Goal: Information Seeking & Learning: Check status

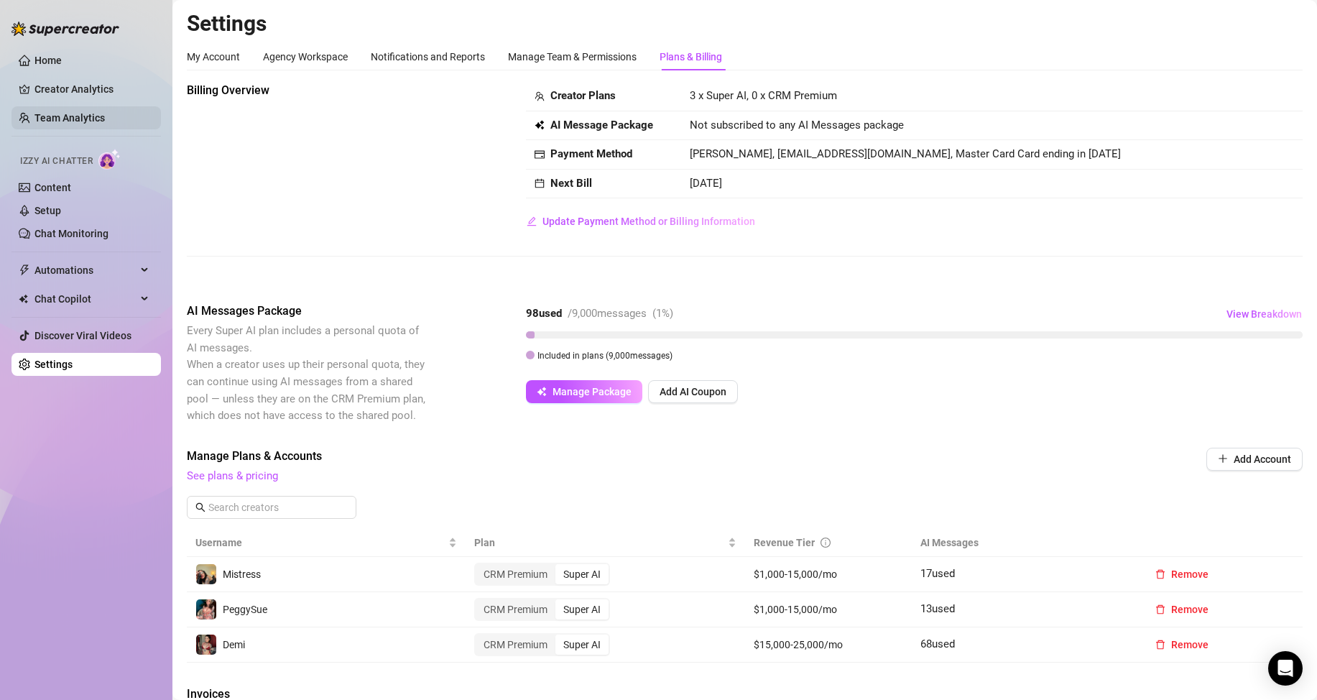
click at [45, 112] on link "Team Analytics" at bounding box center [69, 117] width 70 height 11
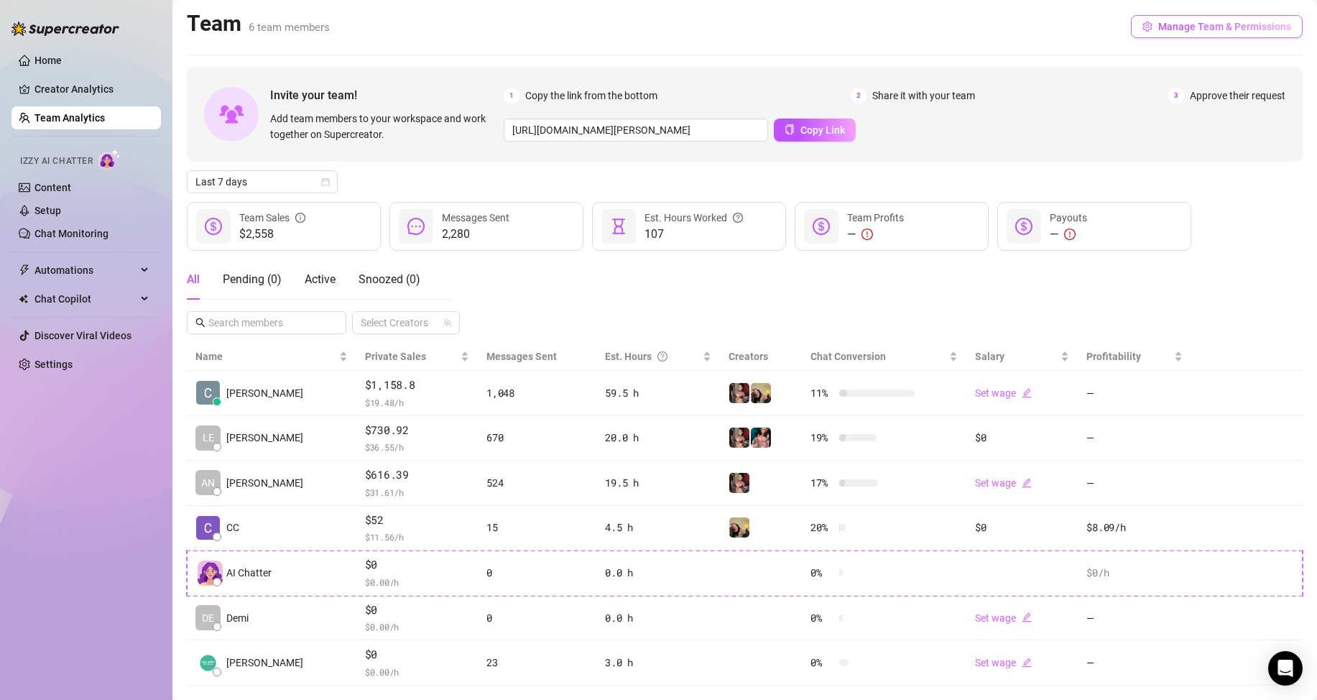
click at [1209, 27] on span "Manage Team & Permissions" at bounding box center [1224, 26] width 133 height 11
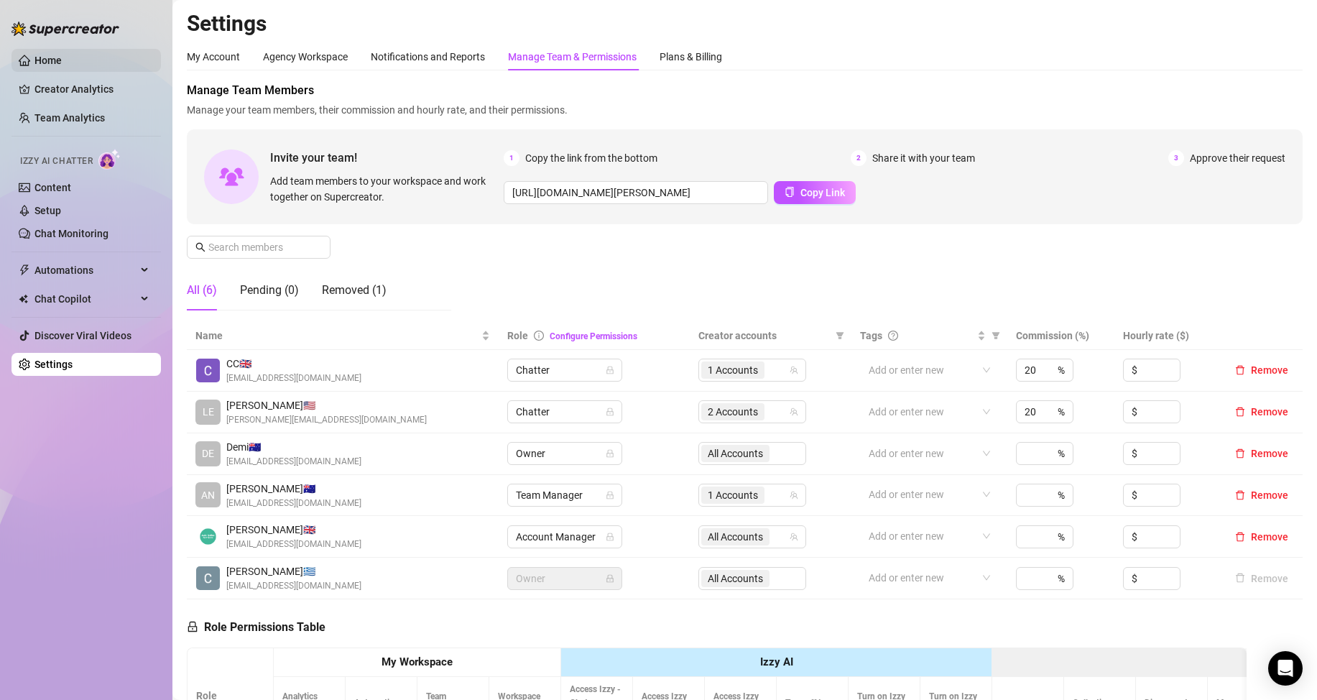
click at [57, 55] on link "Home" at bounding box center [47, 60] width 27 height 11
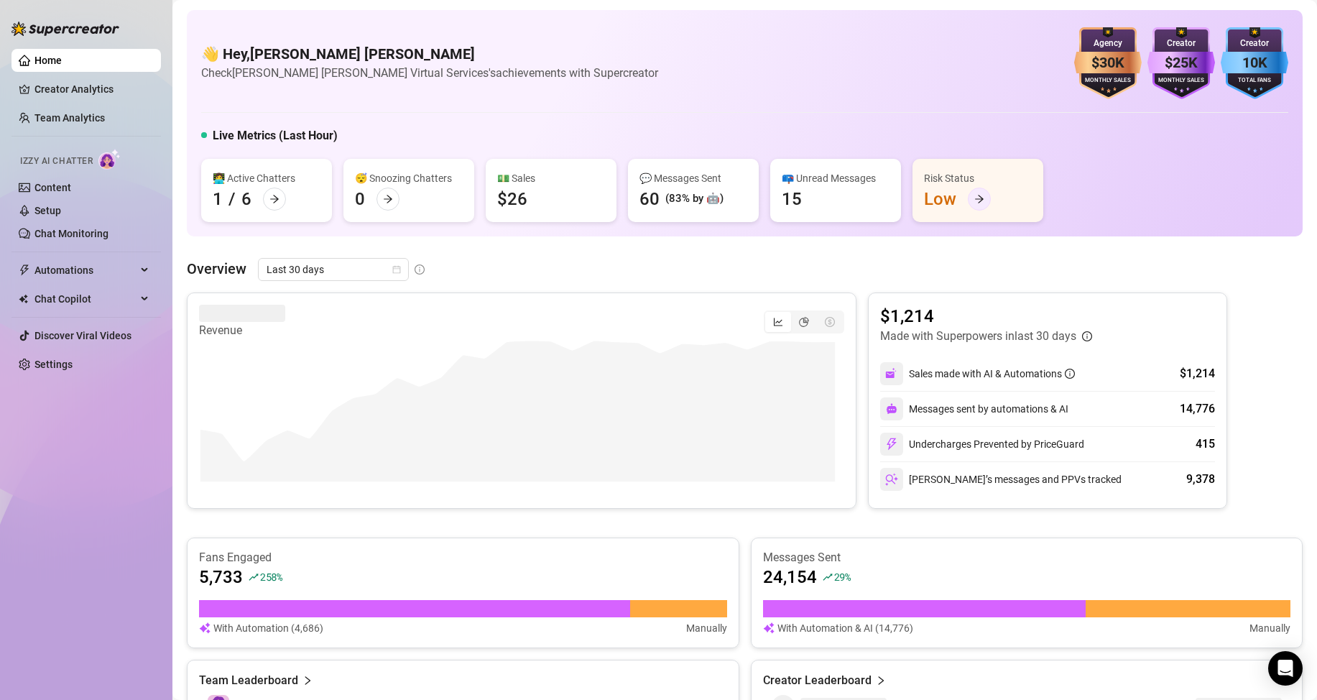
click at [981, 202] on icon "arrow-right" at bounding box center [979, 199] width 10 height 10
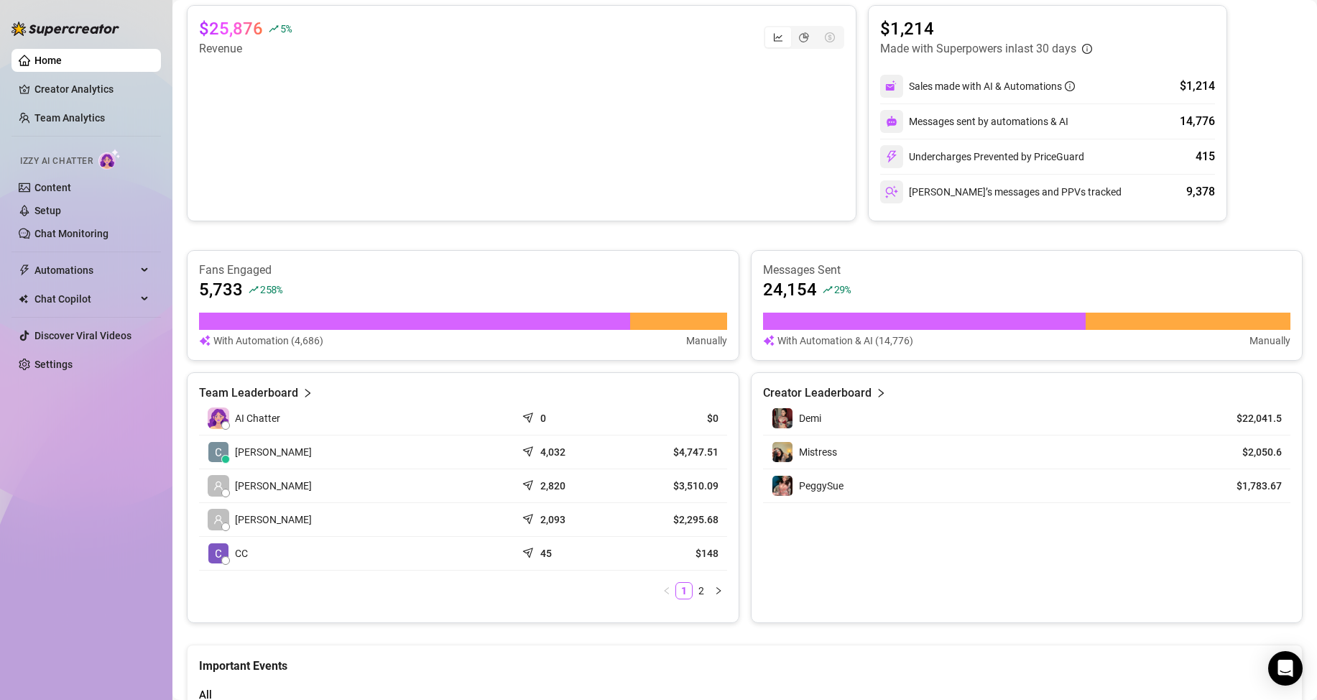
scroll to position [144, 0]
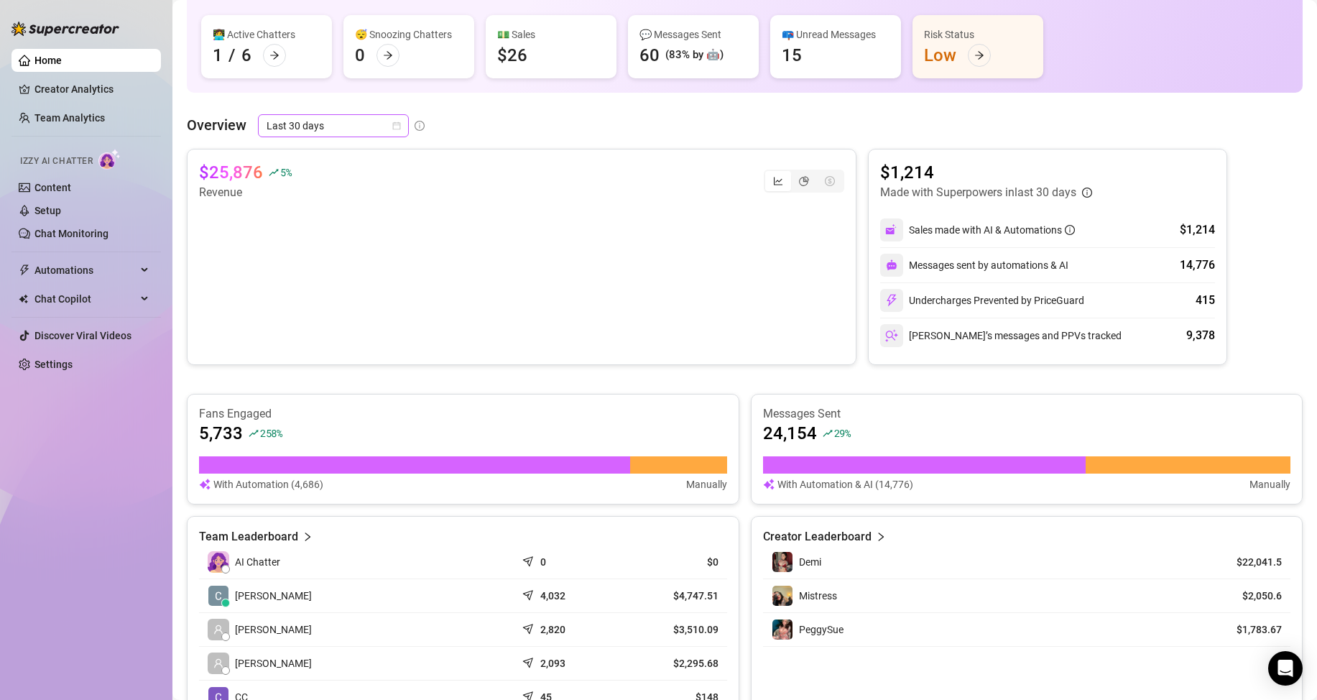
click at [349, 121] on span "Last 30 days" at bounding box center [334, 126] width 134 height 22
click at [305, 242] on div "Custom date" at bounding box center [333, 247] width 128 height 16
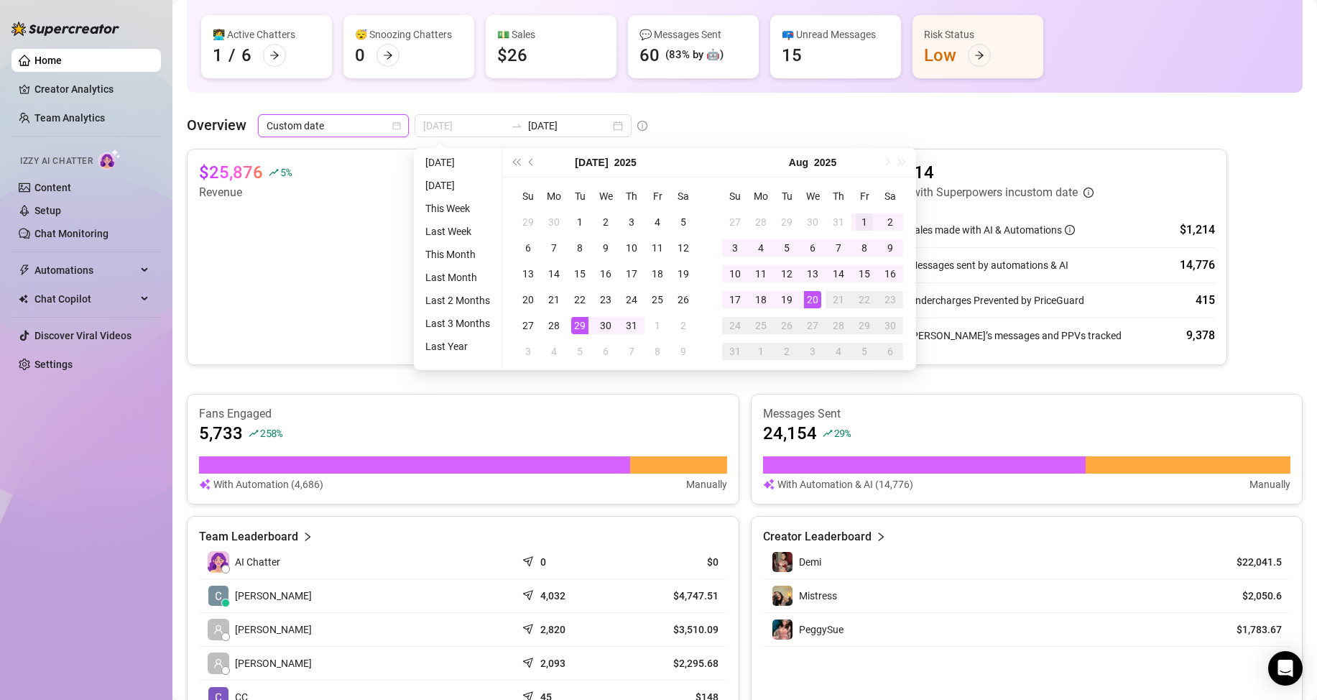
type input "[DATE]"
click at [862, 217] on div "1" at bounding box center [864, 221] width 17 height 17
click at [813, 301] on div "20" at bounding box center [812, 299] width 17 height 17
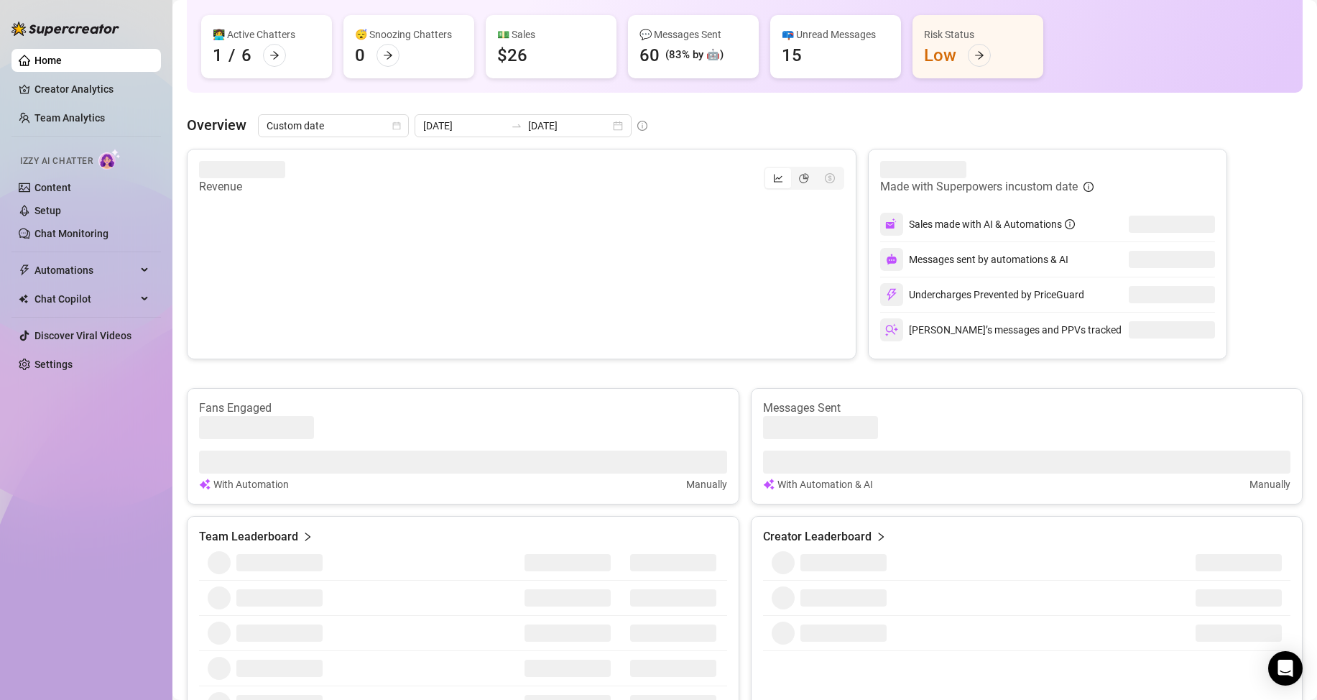
click at [681, 125] on div "Overview Custom date [DATE] [DATE]" at bounding box center [745, 125] width 1116 height 23
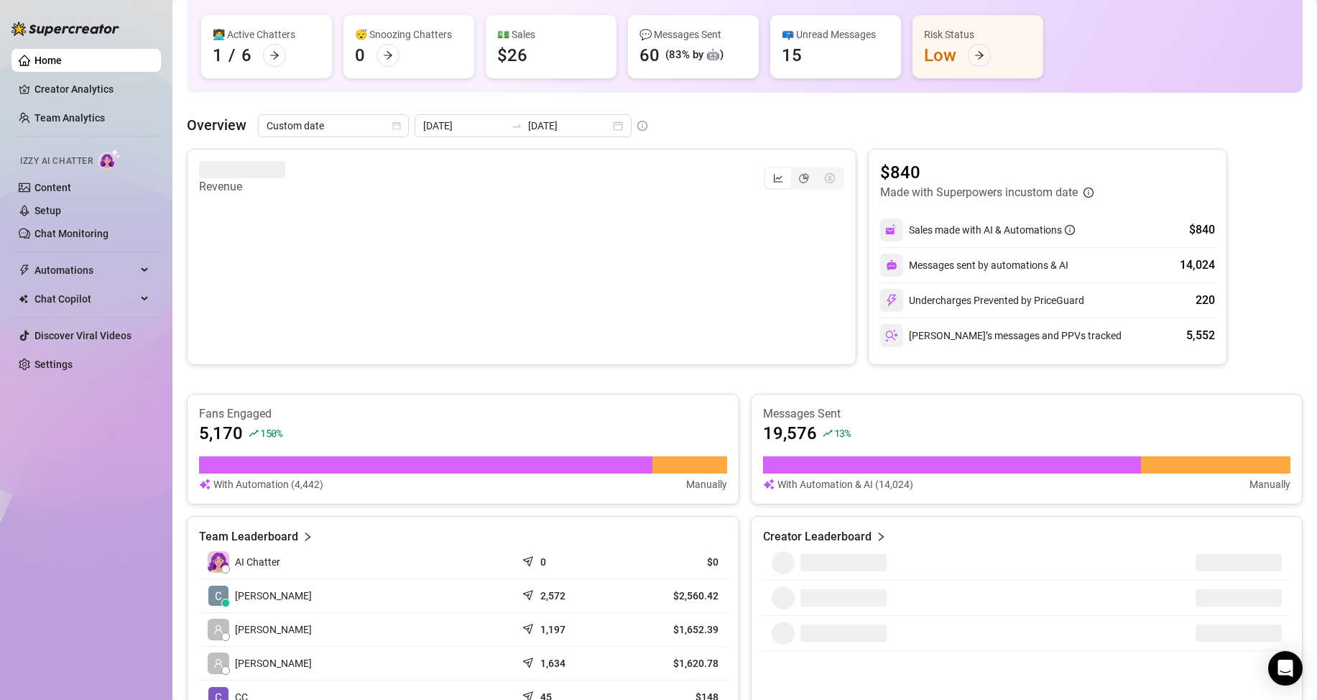
scroll to position [287, 0]
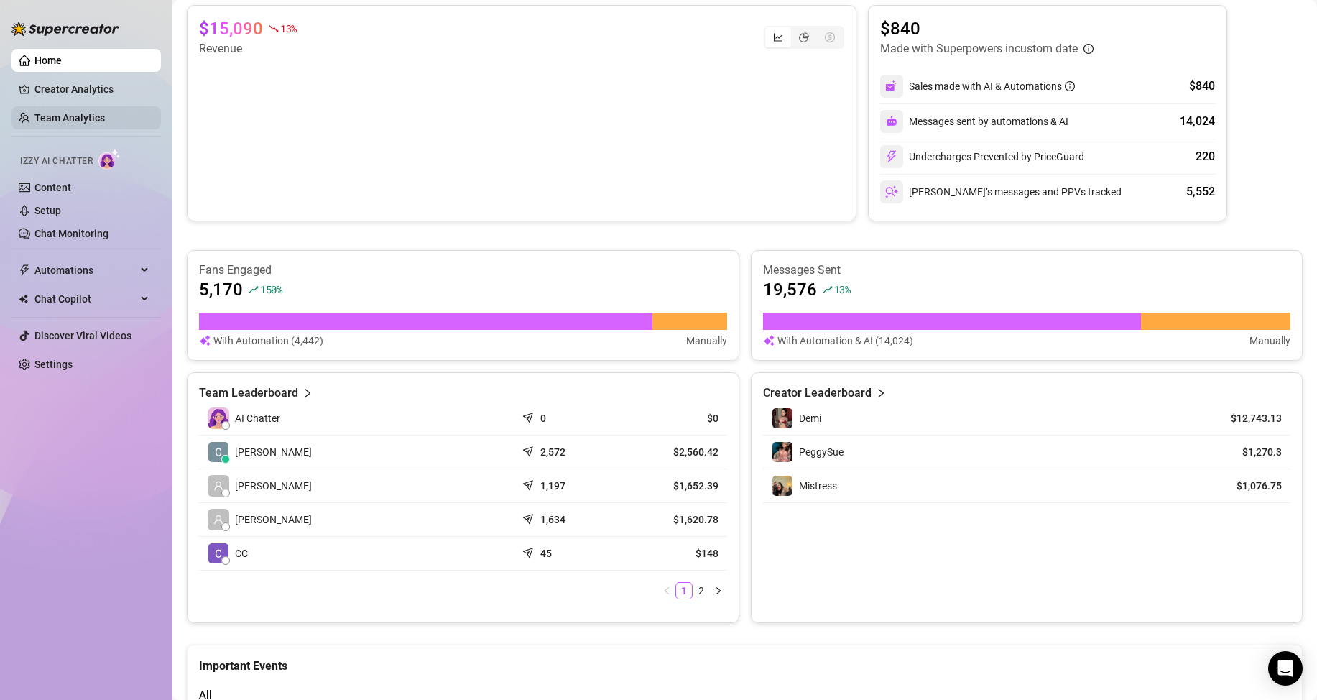
click at [105, 116] on link "Team Analytics" at bounding box center [69, 117] width 70 height 11
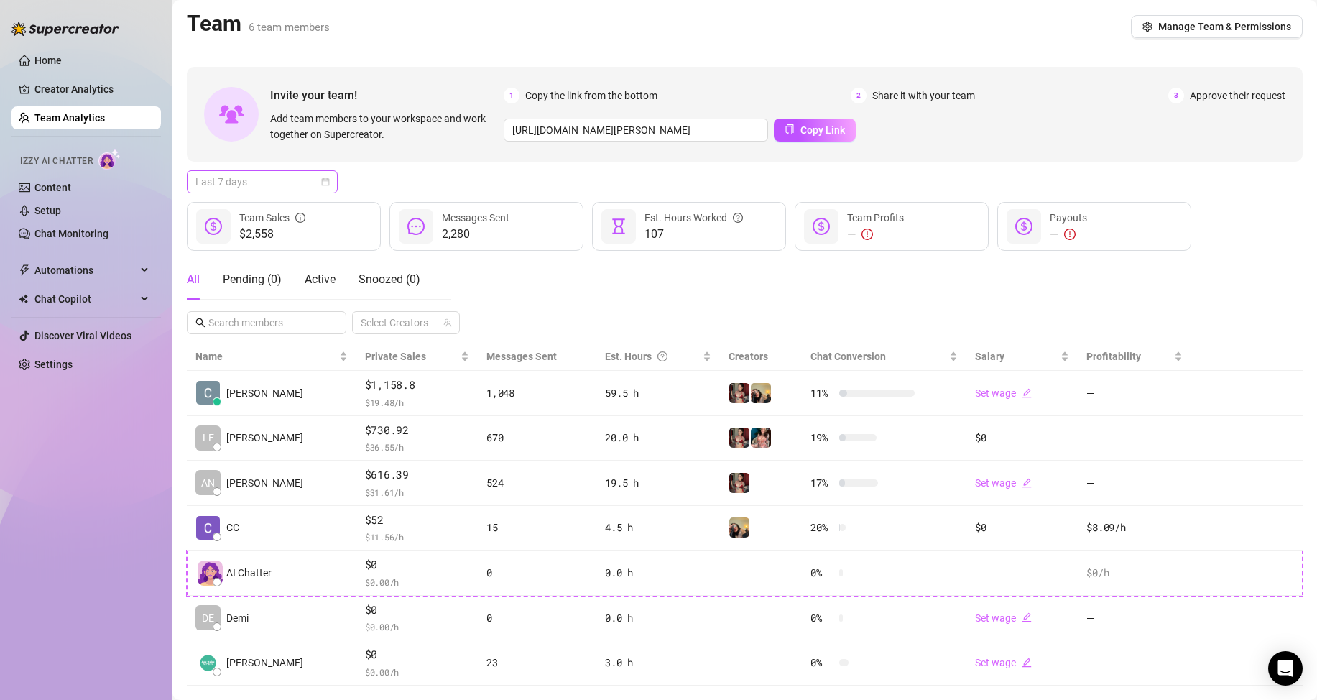
click at [262, 188] on span "Last 7 days" at bounding box center [262, 182] width 134 height 22
click at [249, 297] on div "Custom date" at bounding box center [262, 303] width 128 height 16
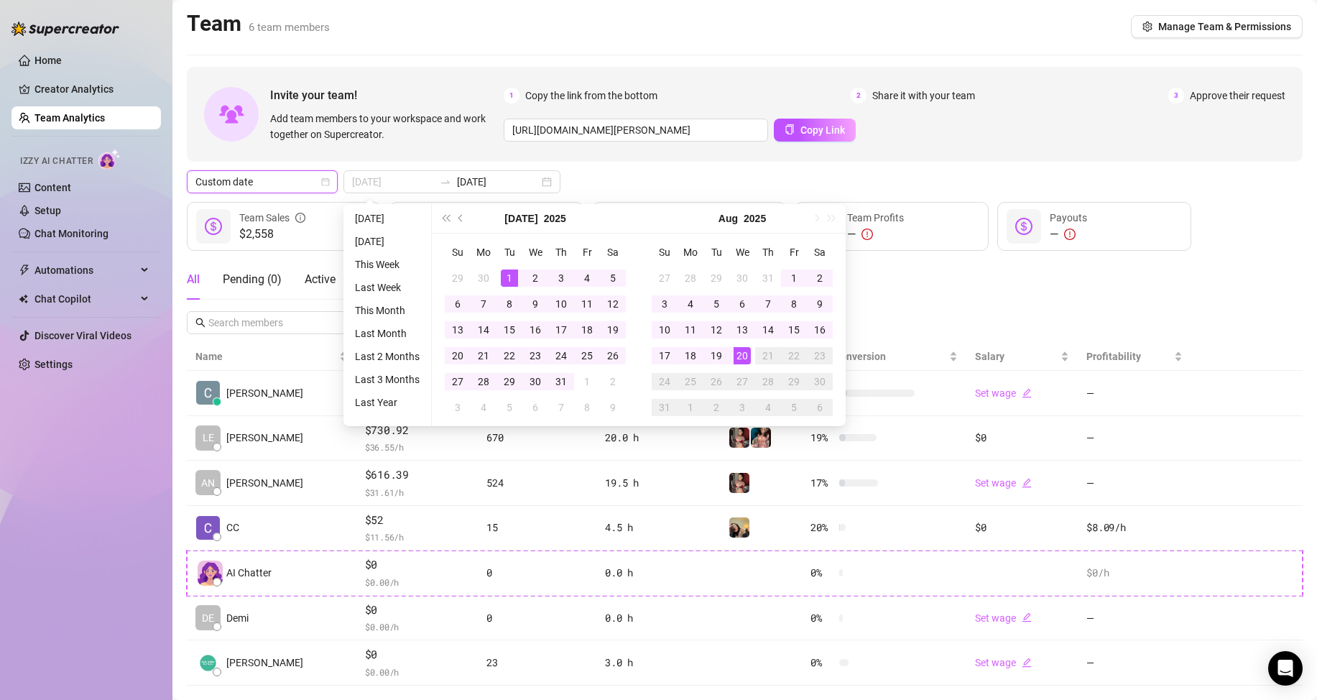
type input "[DATE]"
click at [502, 274] on div "1" at bounding box center [509, 277] width 17 height 17
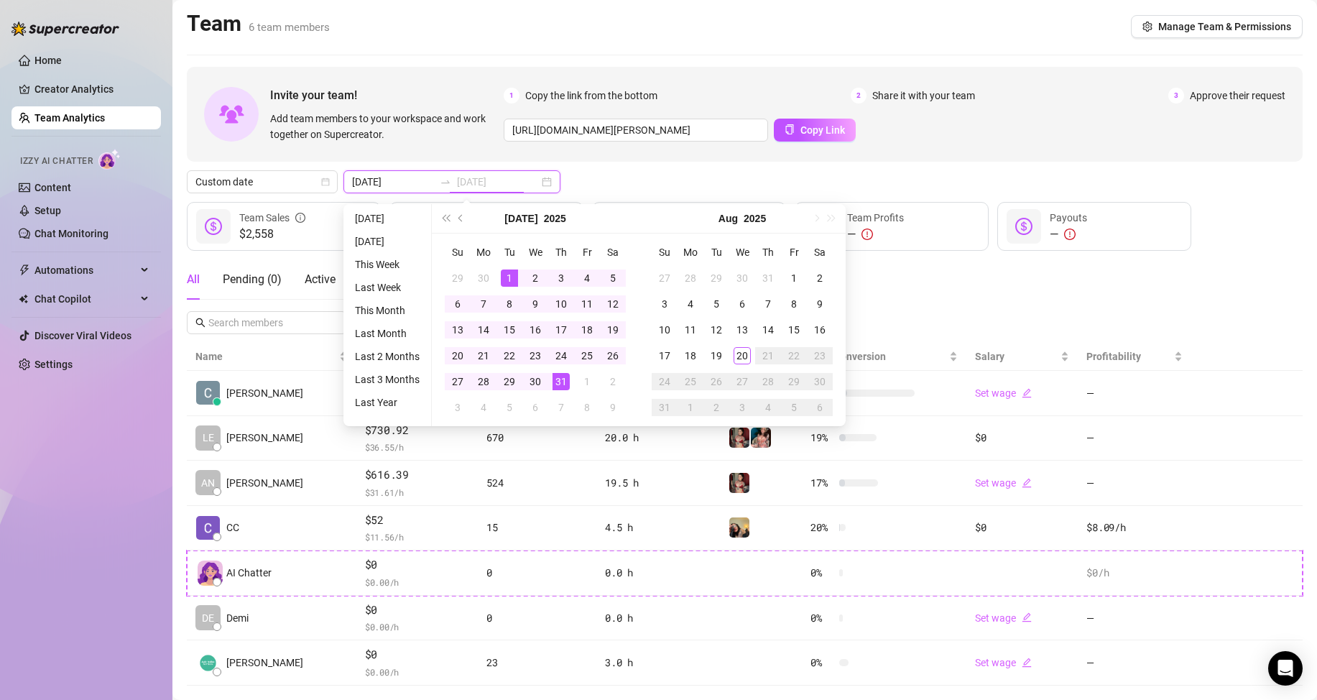
type input "[DATE]"
click at [563, 382] on div "31" at bounding box center [561, 381] width 17 height 17
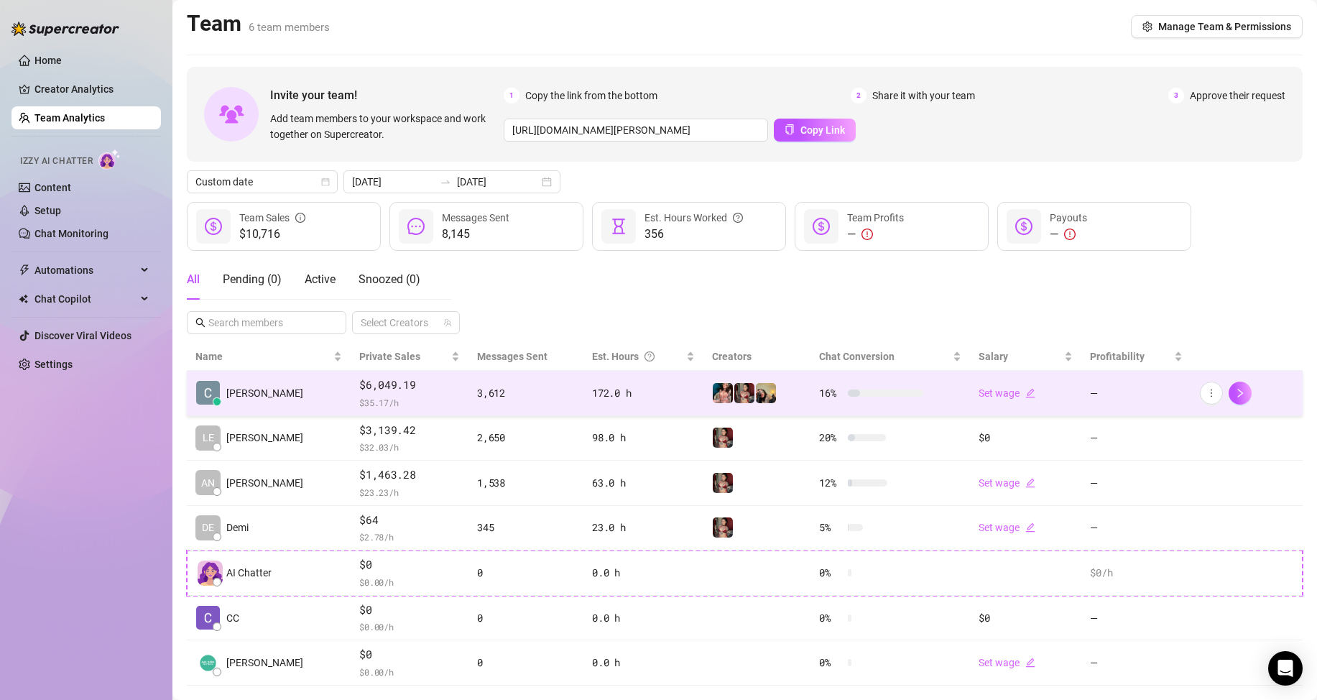
click at [361, 380] on span "$6,049.19" at bounding box center [409, 385] width 101 height 17
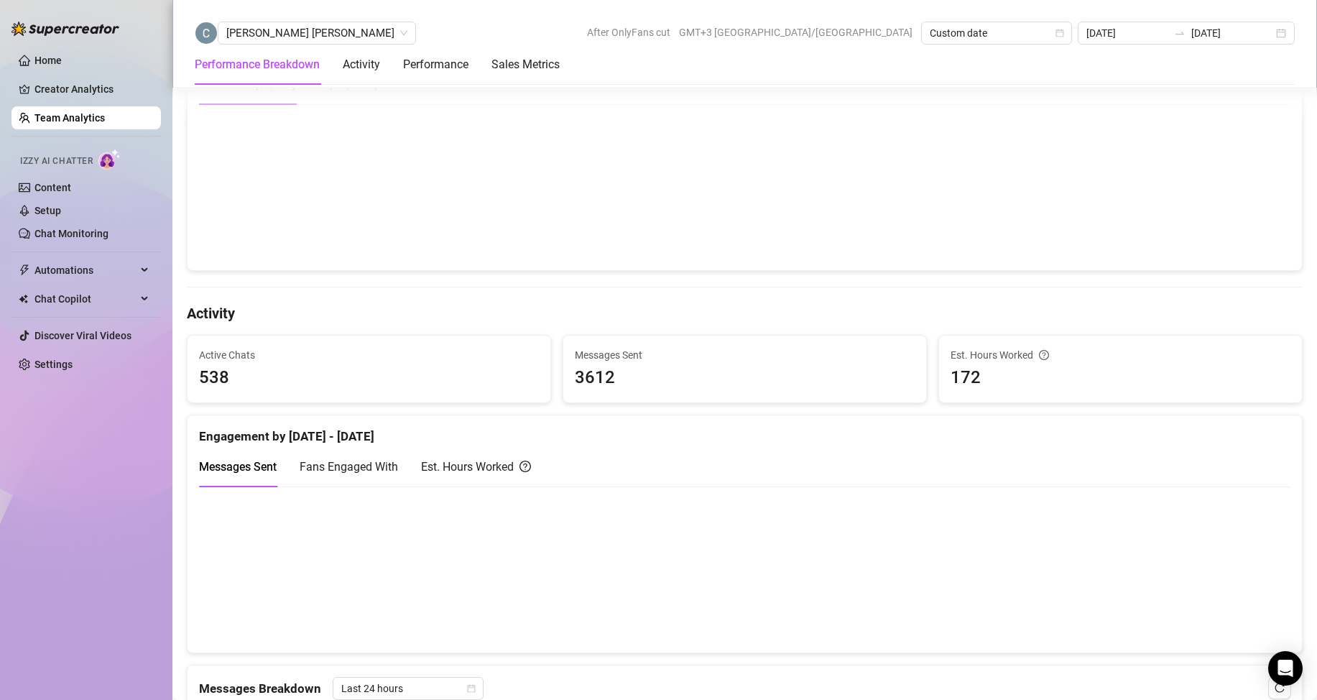
scroll to position [144, 0]
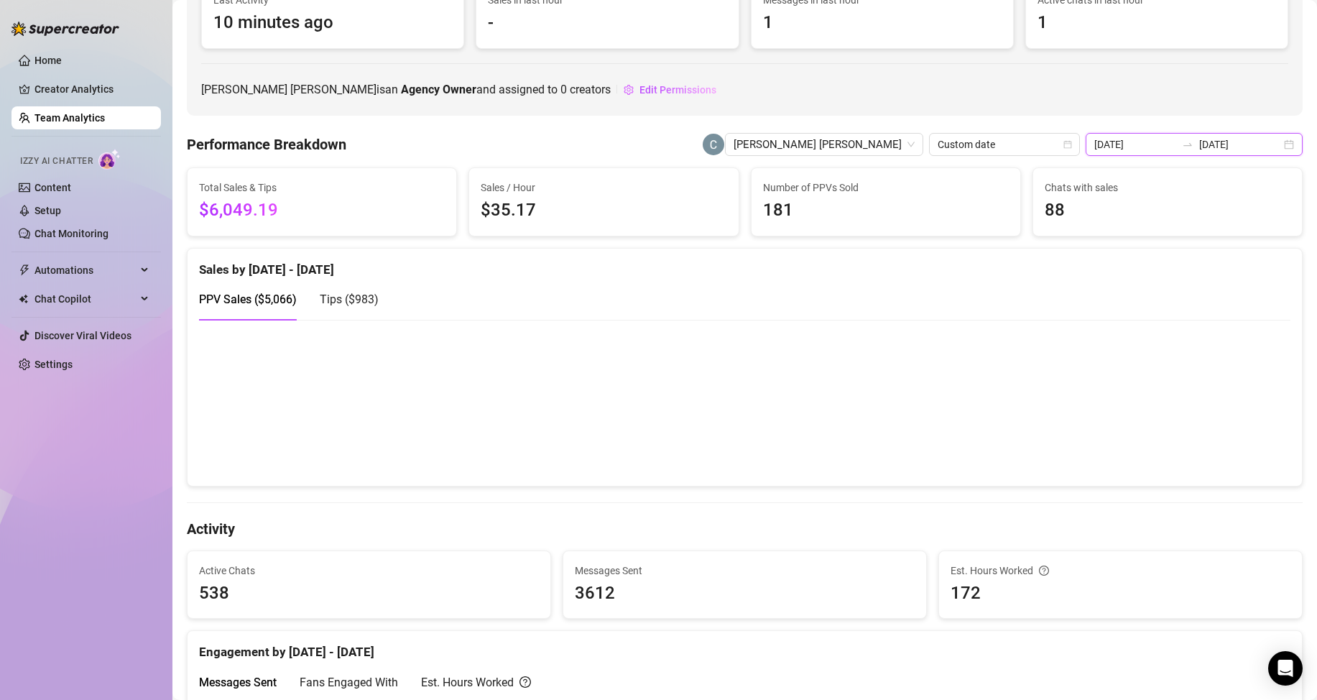
click at [1137, 147] on input "[DATE]" at bounding box center [1135, 145] width 82 height 16
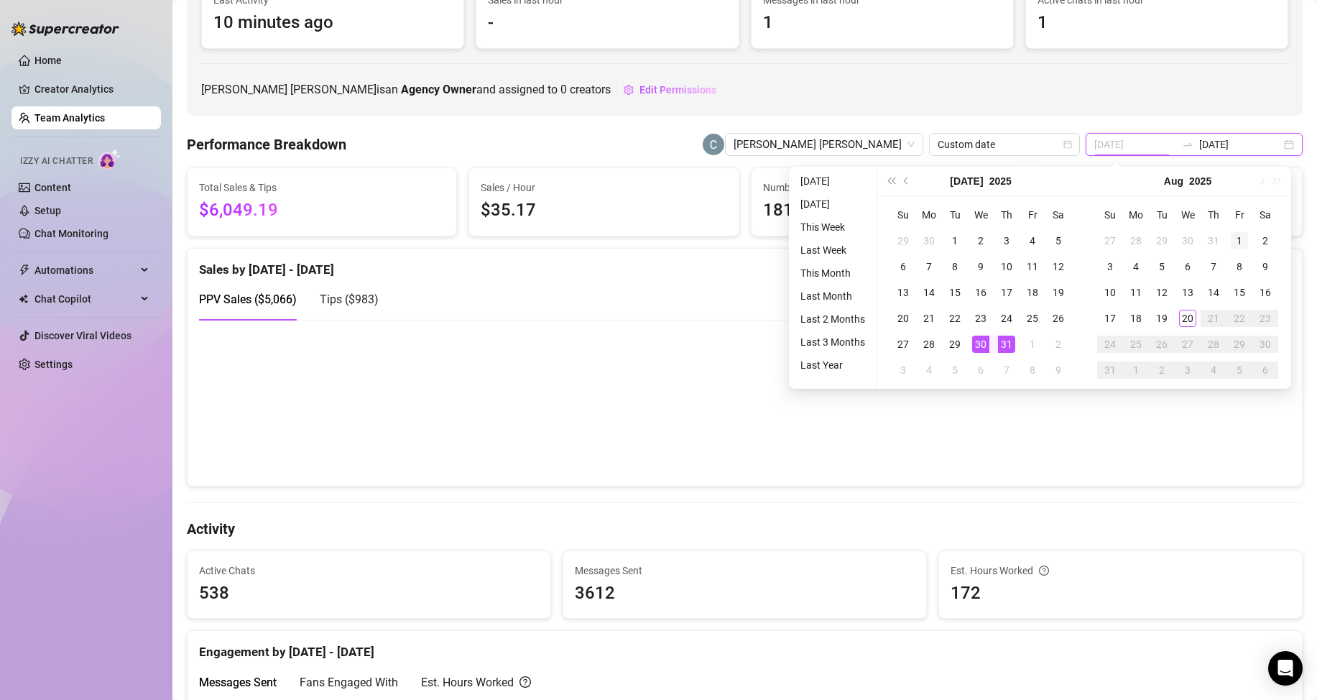
type input "[DATE]"
click at [1240, 232] on div "1" at bounding box center [1239, 240] width 17 height 17
type input "[DATE]"
click at [1194, 316] on div "20" at bounding box center [1187, 318] width 17 height 17
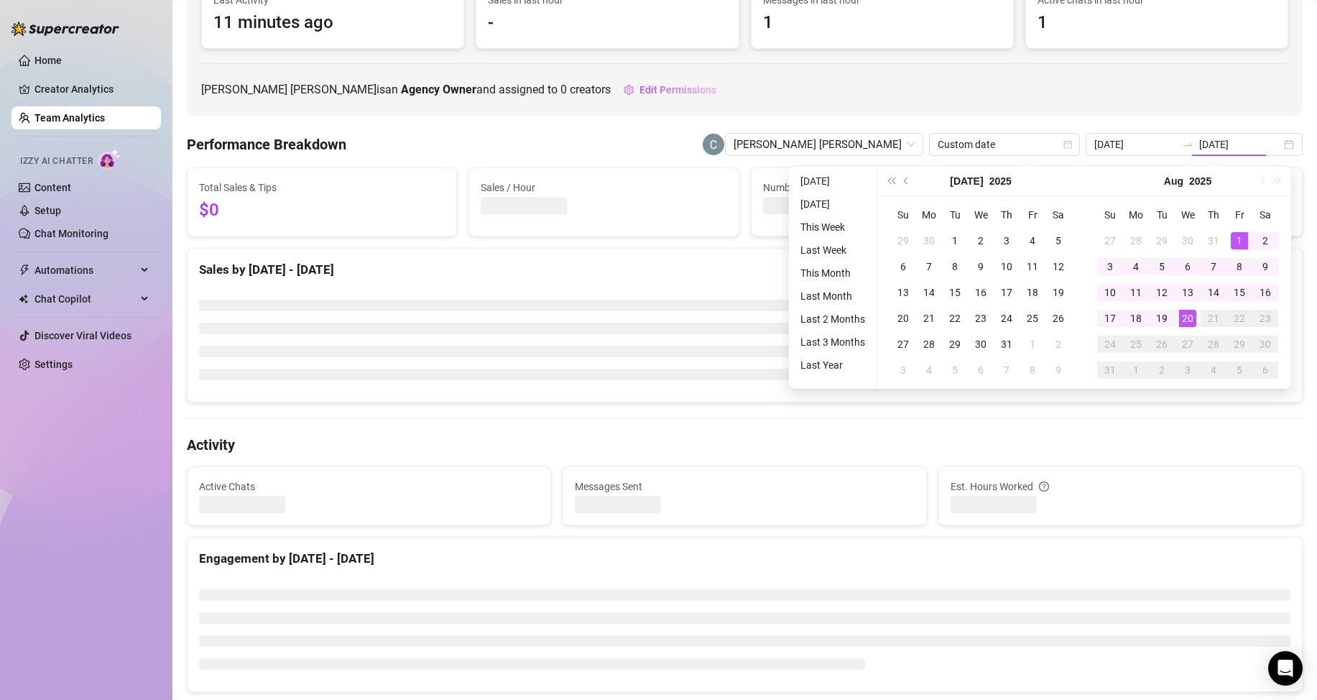
type input "[DATE]"
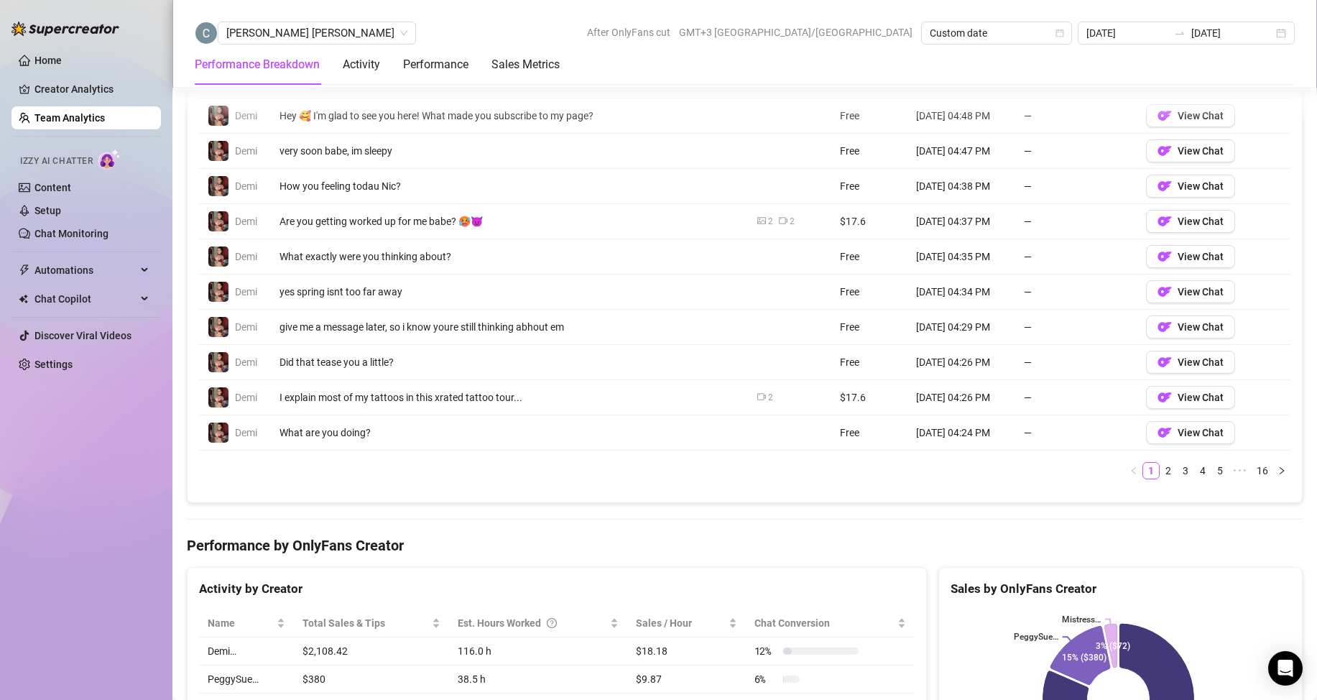
scroll to position [1365, 0]
